Goal: Obtain resource: Download file/media

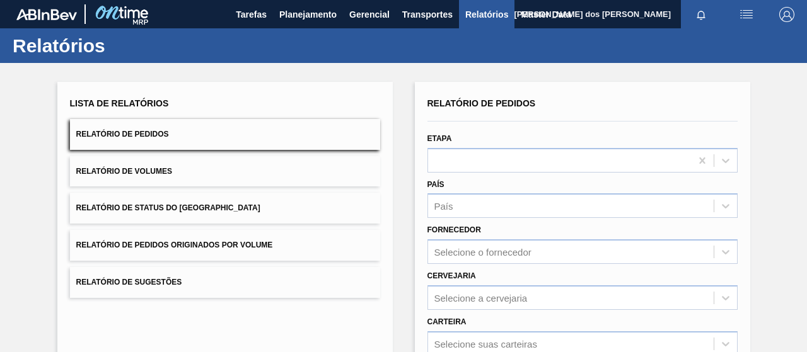
scroll to position [229, 0]
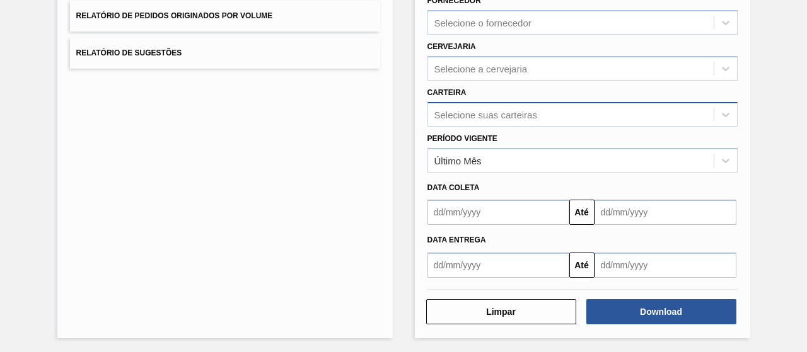
click at [475, 113] on div "Selecione suas carteiras" at bounding box center [485, 114] width 103 height 11
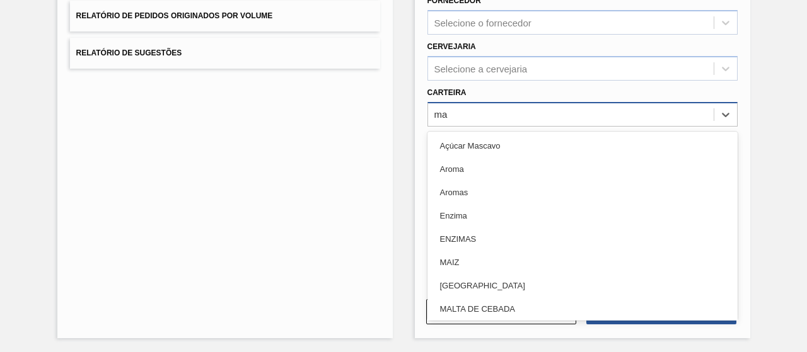
type input "mal"
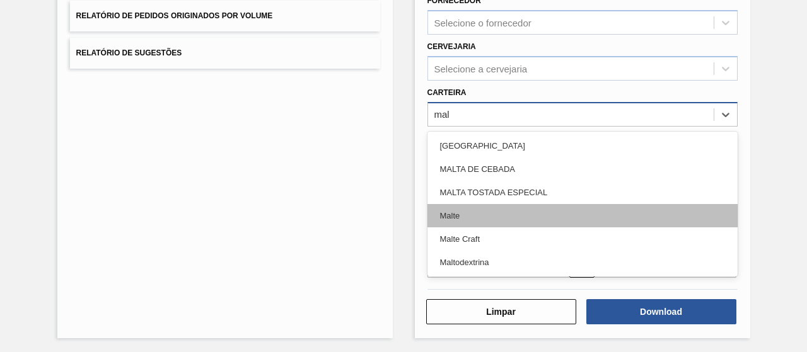
click at [480, 212] on div "Malte" at bounding box center [582, 215] width 310 height 23
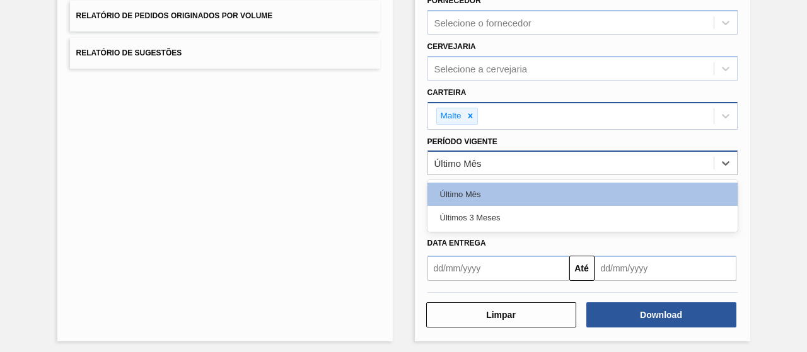
click at [459, 158] on div "Último Mês" at bounding box center [457, 163] width 47 height 11
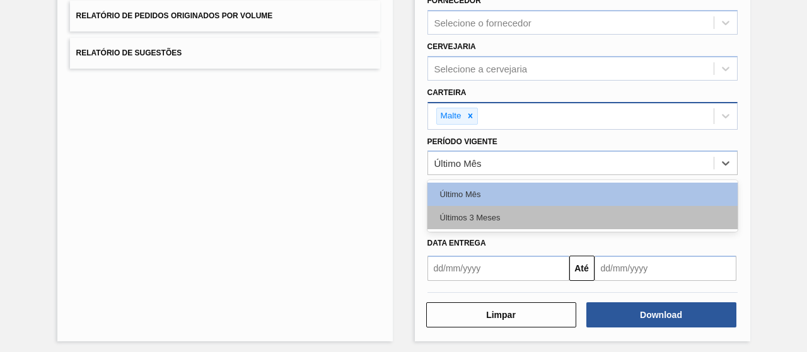
click at [481, 217] on div "Últimos 3 Meses" at bounding box center [582, 217] width 310 height 23
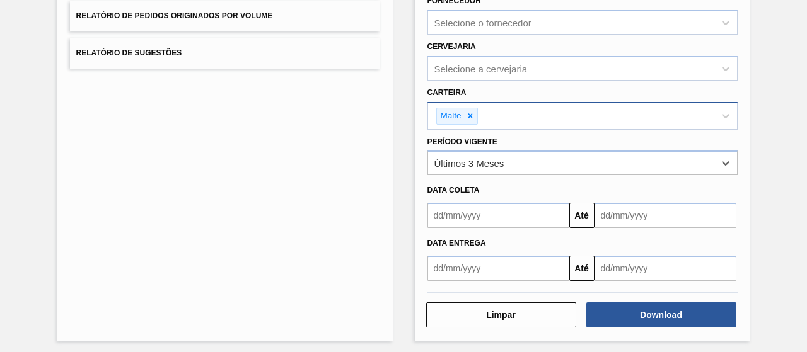
click at [542, 207] on input "text" at bounding box center [498, 215] width 142 height 25
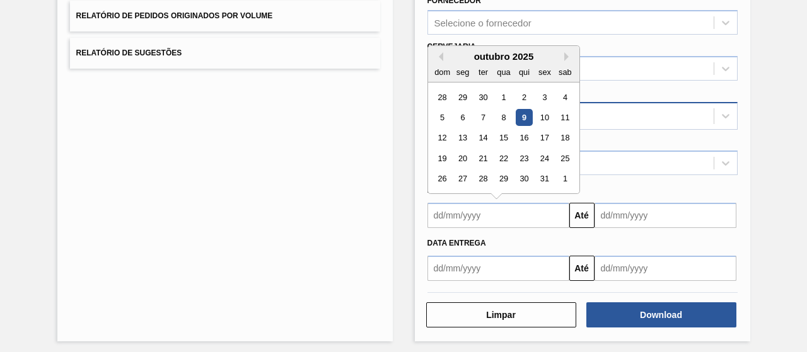
click at [445, 57] on div "outubro 2025" at bounding box center [503, 56] width 151 height 11
click at [441, 56] on div "outubro 2025" at bounding box center [503, 56] width 151 height 11
click at [508, 95] on div "1" at bounding box center [503, 97] width 17 height 17
click at [519, 211] on input "[DATE]" at bounding box center [498, 215] width 142 height 25
click at [437, 55] on button "Previous Month" at bounding box center [438, 56] width 9 height 9
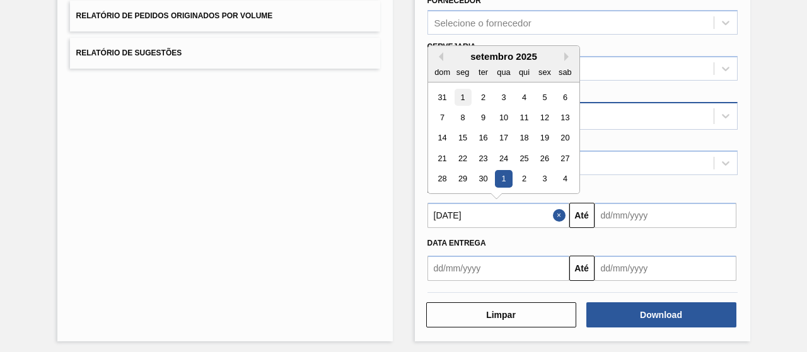
click at [469, 93] on div "1" at bounding box center [462, 97] width 17 height 17
type input "[DATE]"
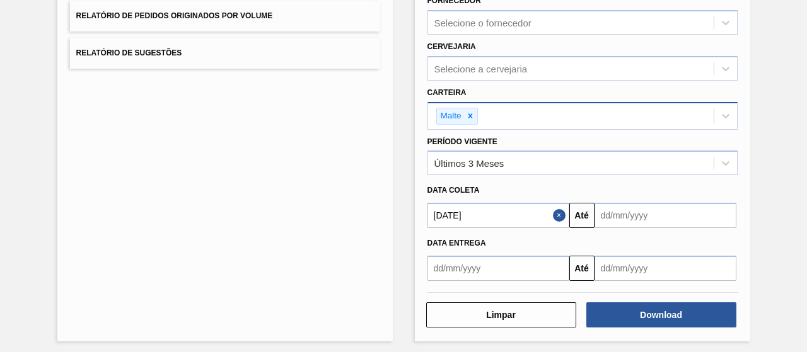
click at [623, 210] on input "text" at bounding box center [665, 215] width 142 height 25
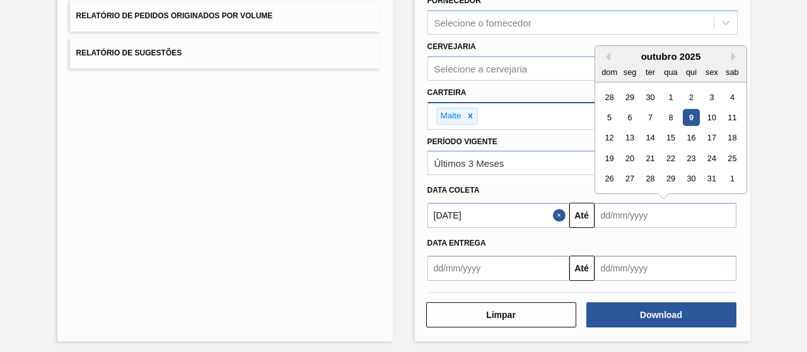
click at [685, 115] on div "9" at bounding box center [690, 117] width 17 height 17
type input "[DATE]"
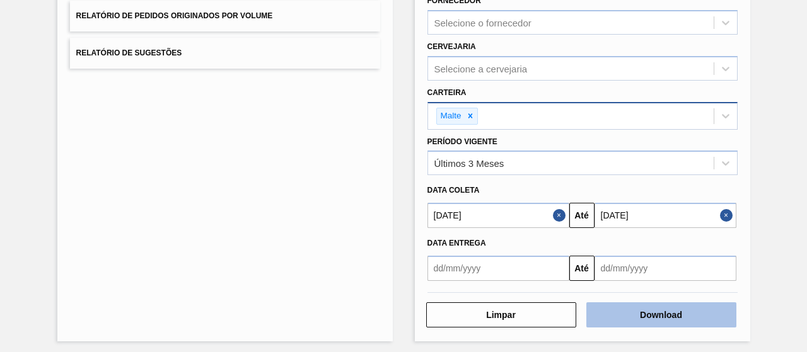
click at [641, 307] on button "Download" at bounding box center [661, 315] width 150 height 25
